Goal: Task Accomplishment & Management: Manage account settings

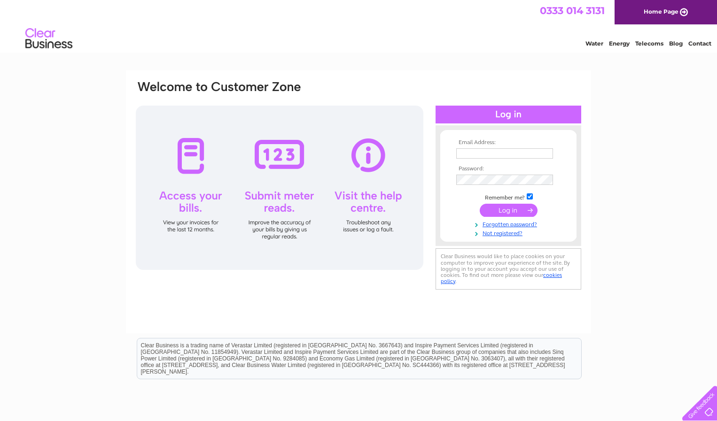
type input "monstertshirts@aol.com"
click at [505, 210] on input "submit" at bounding box center [509, 210] width 58 height 13
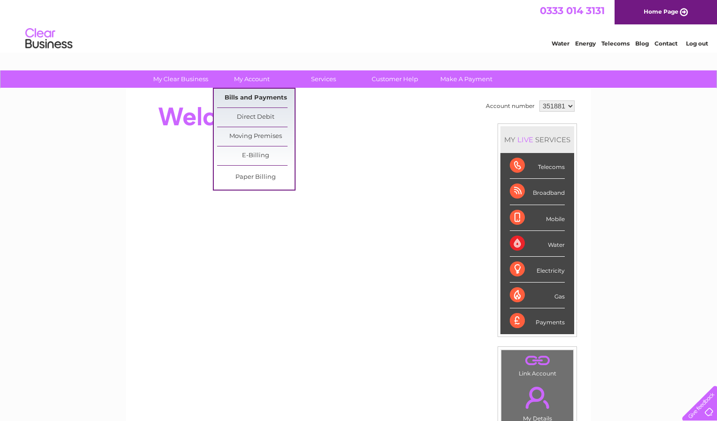
click at [243, 96] on link "Bills and Payments" at bounding box center [255, 98] width 77 height 19
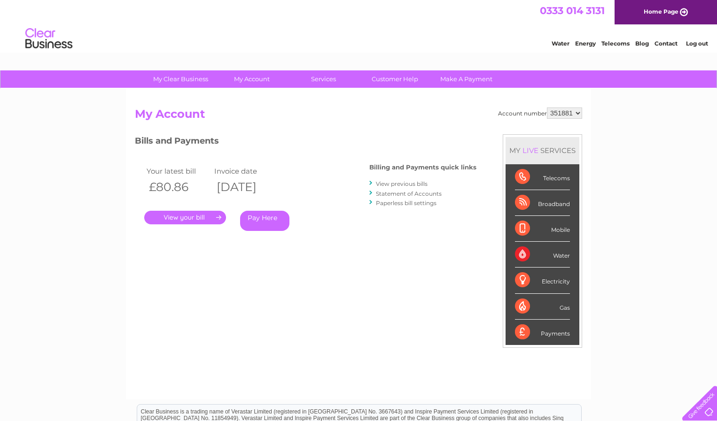
click at [184, 217] on link "." at bounding box center [185, 218] width 82 height 14
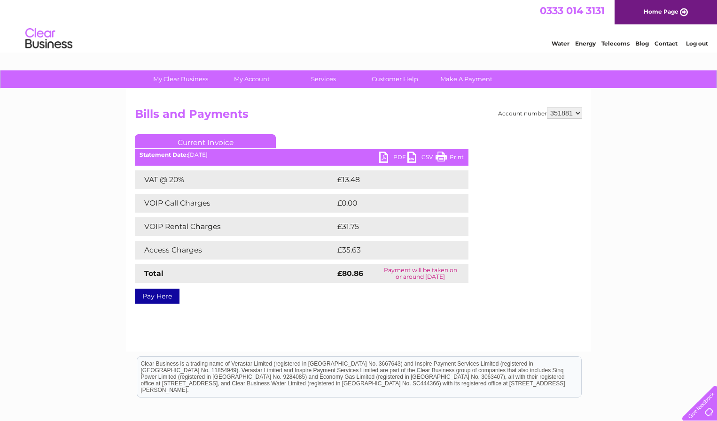
click at [384, 158] on link "PDF" at bounding box center [393, 159] width 28 height 14
click at [694, 44] on link "Log out" at bounding box center [697, 43] width 22 height 7
